Goal: Task Accomplishment & Management: Use online tool/utility

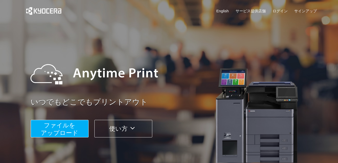
click at [59, 128] on span "ファイルを ​​アップロード" at bounding box center [59, 129] width 37 height 14
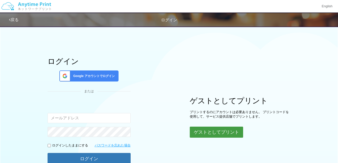
click at [226, 131] on button "ゲストとしてプリント" at bounding box center [216, 132] width 53 height 11
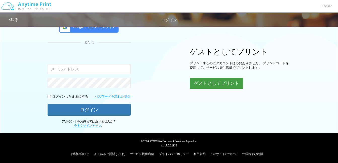
scroll to position [50, 0]
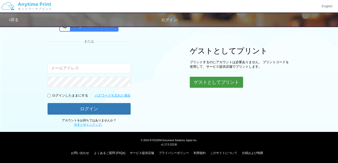
click at [227, 81] on button "ゲストとしてプリント" at bounding box center [216, 82] width 53 height 11
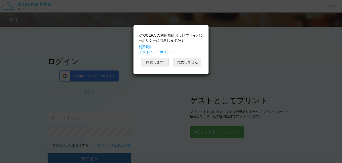
click at [159, 62] on button "同意します" at bounding box center [155, 62] width 28 height 9
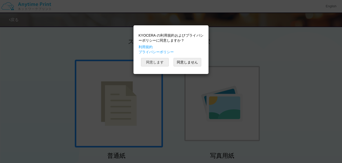
click at [159, 63] on button "同意します" at bounding box center [155, 62] width 28 height 9
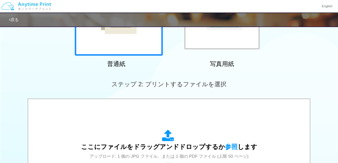
scroll to position [134, 0]
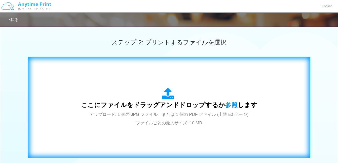
click at [172, 97] on icon at bounding box center [169, 94] width 14 height 13
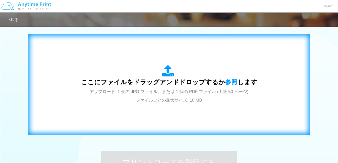
scroll to position [168, 0]
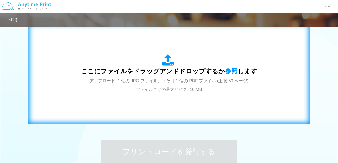
click at [225, 72] on span "参照" at bounding box center [231, 71] width 13 height 7
click at [229, 71] on span "参照" at bounding box center [231, 71] width 13 height 7
click at [225, 71] on span "参照" at bounding box center [231, 71] width 13 height 7
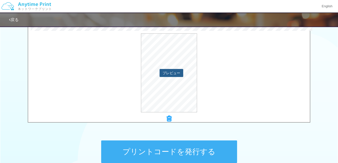
click at [176, 73] on button "プレビュー" at bounding box center [171, 73] width 24 height 8
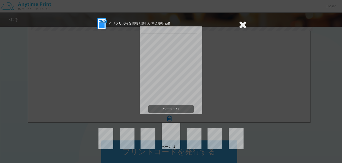
click at [241, 25] on icon at bounding box center [242, 25] width 8 height 10
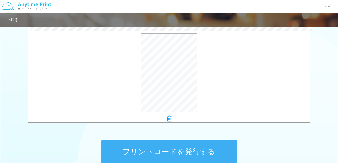
click at [178, 154] on button "プリントコードを発行する" at bounding box center [169, 152] width 136 height 23
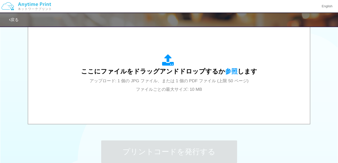
scroll to position [0, 0]
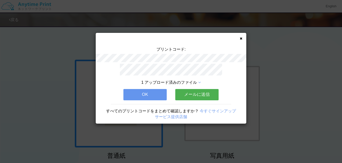
click at [153, 89] on button "OK" at bounding box center [144, 94] width 43 height 11
